Goal: Use online tool/utility

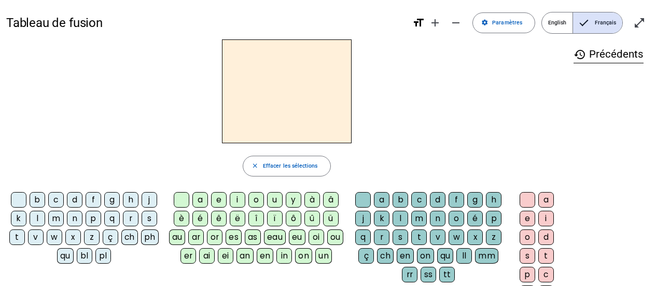
scroll to position [52, 0]
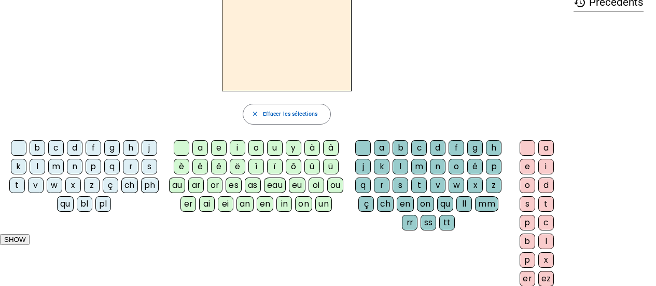
click at [39, 170] on div "l" at bounding box center [38, 167] width 16 height 16
click at [201, 150] on div "a" at bounding box center [200, 148] width 16 height 16
click at [16, 190] on div "t" at bounding box center [17, 185] width 16 height 16
click at [384, 186] on div "r" at bounding box center [382, 185] width 16 height 16
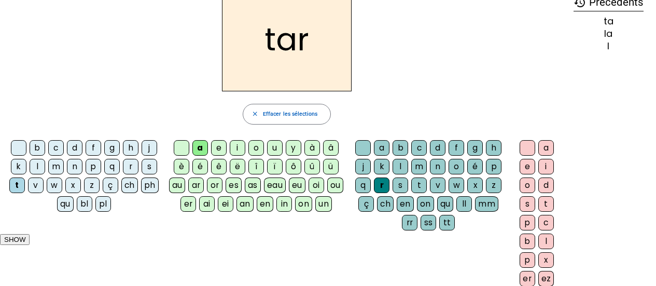
click at [54, 149] on div "c" at bounding box center [56, 148] width 16 height 16
click at [38, 145] on div "b" at bounding box center [38, 148] width 16 height 16
click at [98, 166] on div "p" at bounding box center [94, 167] width 16 height 16
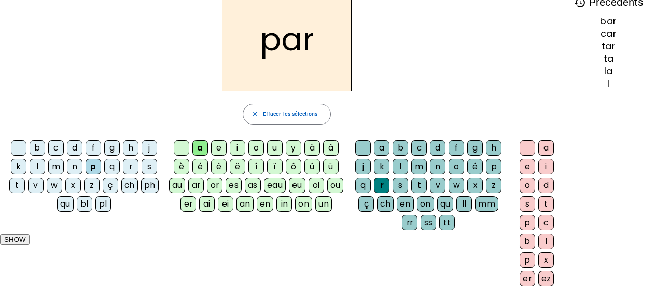
click at [274, 148] on div "u" at bounding box center [275, 148] width 16 height 16
click at [76, 145] on div "d" at bounding box center [75, 148] width 16 height 16
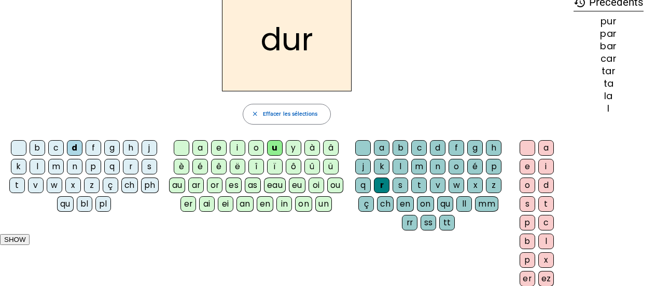
click at [145, 165] on div "s" at bounding box center [150, 167] width 16 height 16
click at [359, 147] on div at bounding box center [363, 148] width 16 height 16
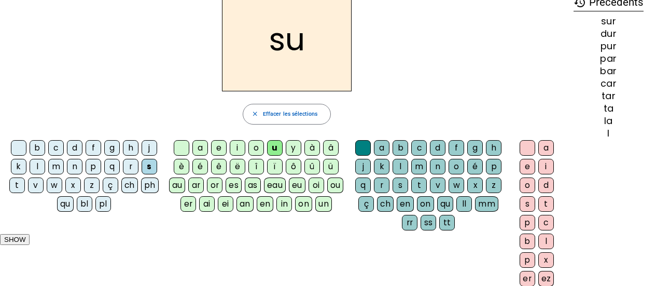
click at [201, 146] on div "a" at bounding box center [200, 148] width 16 height 16
click at [218, 145] on div "e" at bounding box center [219, 148] width 16 height 16
click at [242, 148] on div "i" at bounding box center [238, 148] width 16 height 16
click at [253, 145] on div "o" at bounding box center [256, 148] width 16 height 16
click at [241, 147] on div "i" at bounding box center [238, 148] width 16 height 16
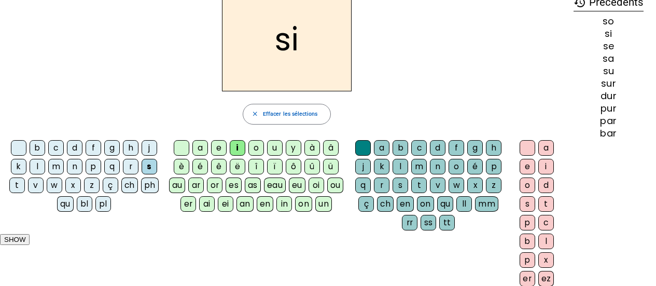
click at [403, 169] on div "l" at bounding box center [401, 167] width 16 height 16
click at [58, 169] on div "m" at bounding box center [56, 167] width 16 height 16
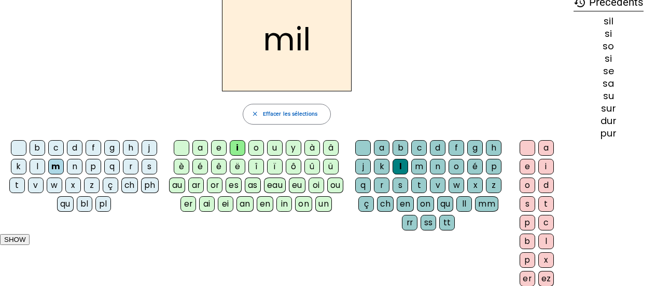
click at [59, 150] on div "c" at bounding box center [56, 148] width 16 height 16
click at [146, 169] on div "s" at bounding box center [150, 167] width 16 height 16
